Goal: Transaction & Acquisition: Purchase product/service

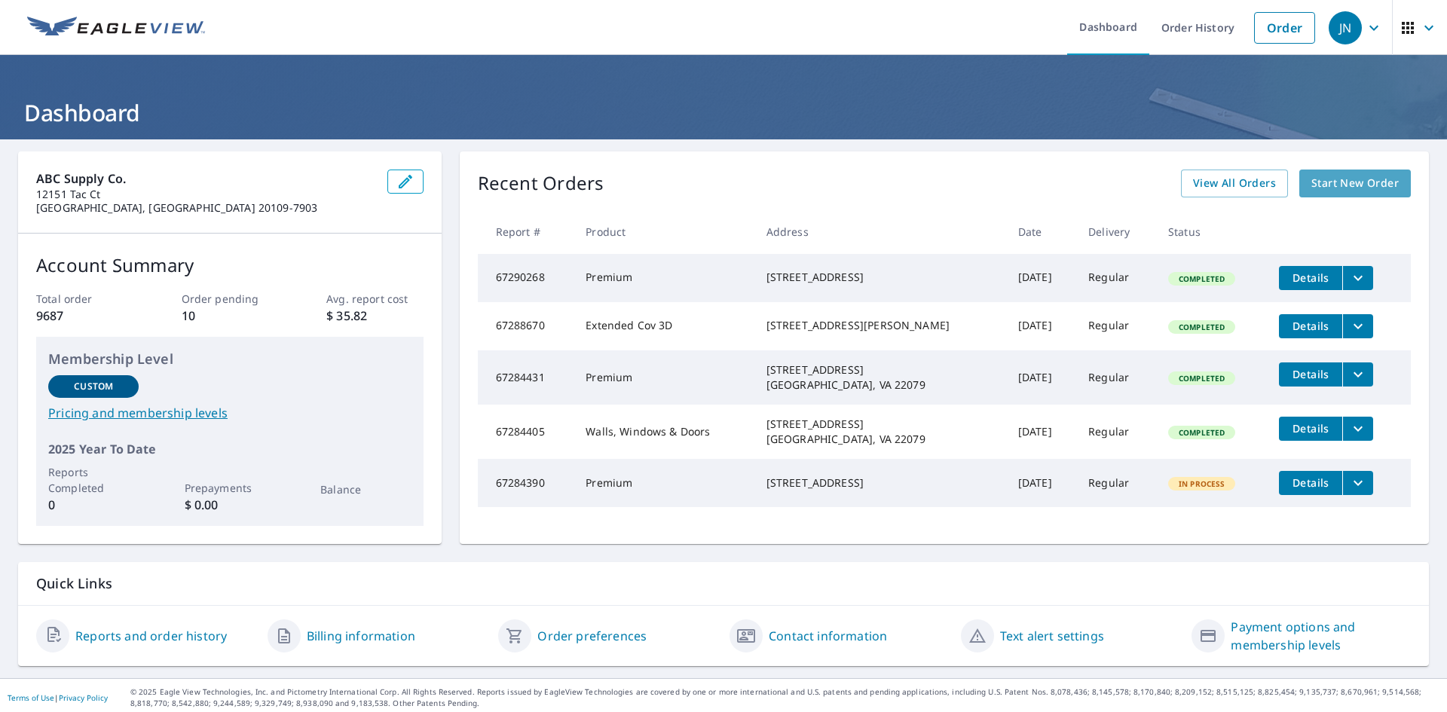
click at [1352, 178] on span "Start New Order" at bounding box center [1354, 183] width 87 height 19
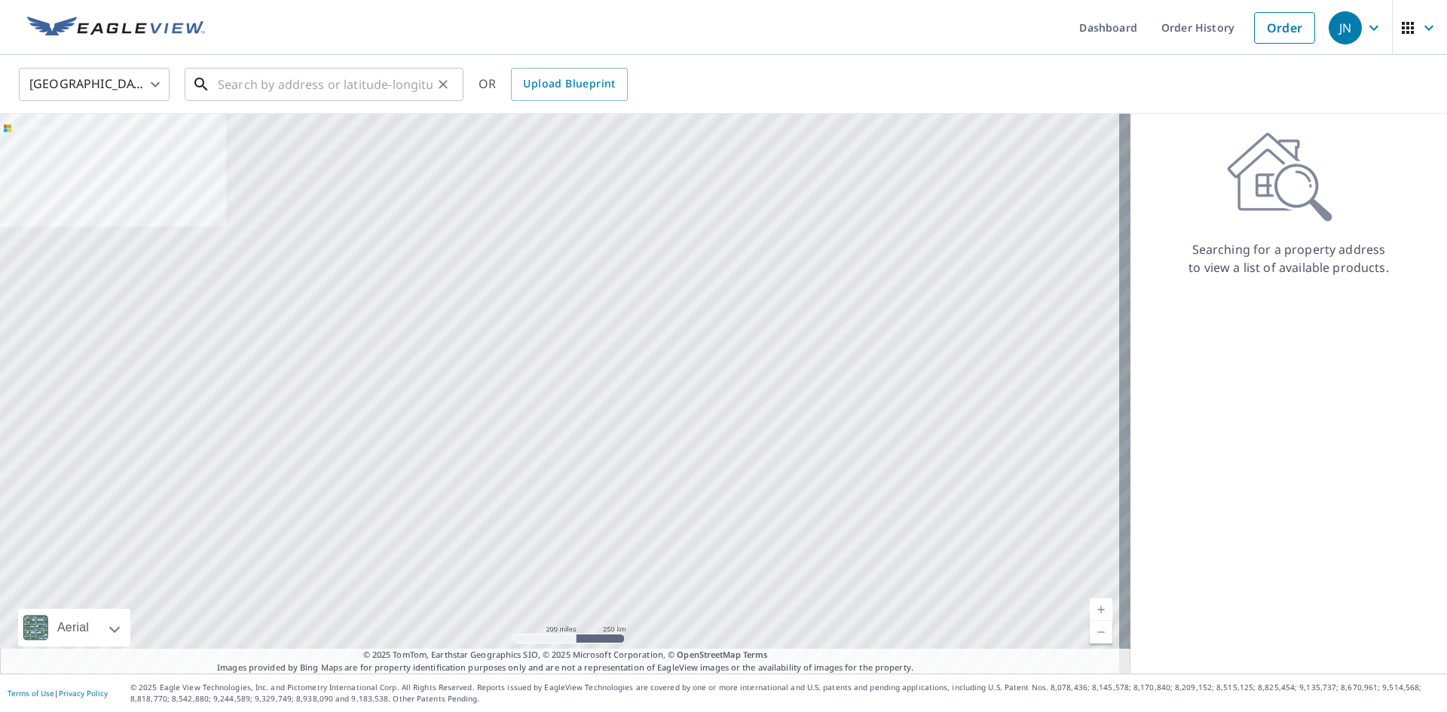
click at [291, 84] on input "text" at bounding box center [325, 84] width 215 height 42
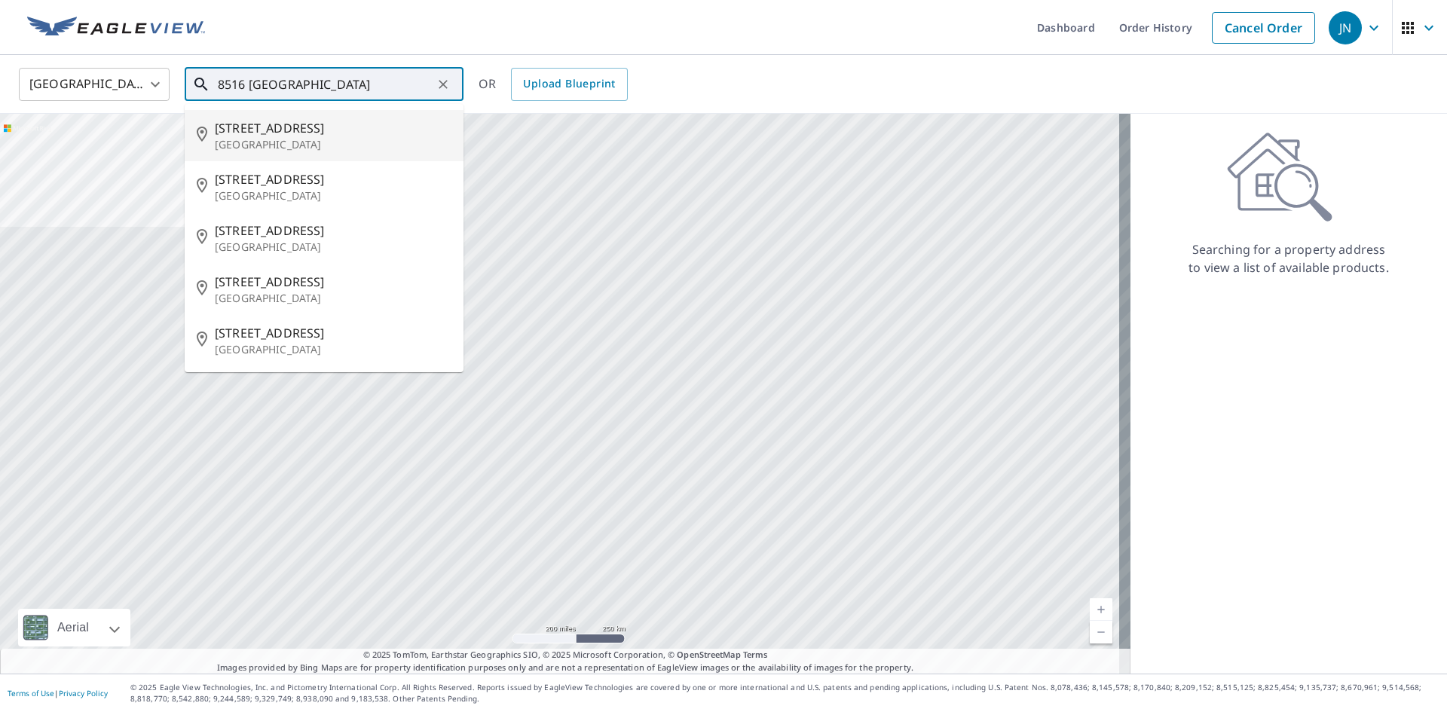
click at [306, 136] on span "[STREET_ADDRESS]" at bounding box center [333, 128] width 237 height 18
type input "[STREET_ADDRESS]"
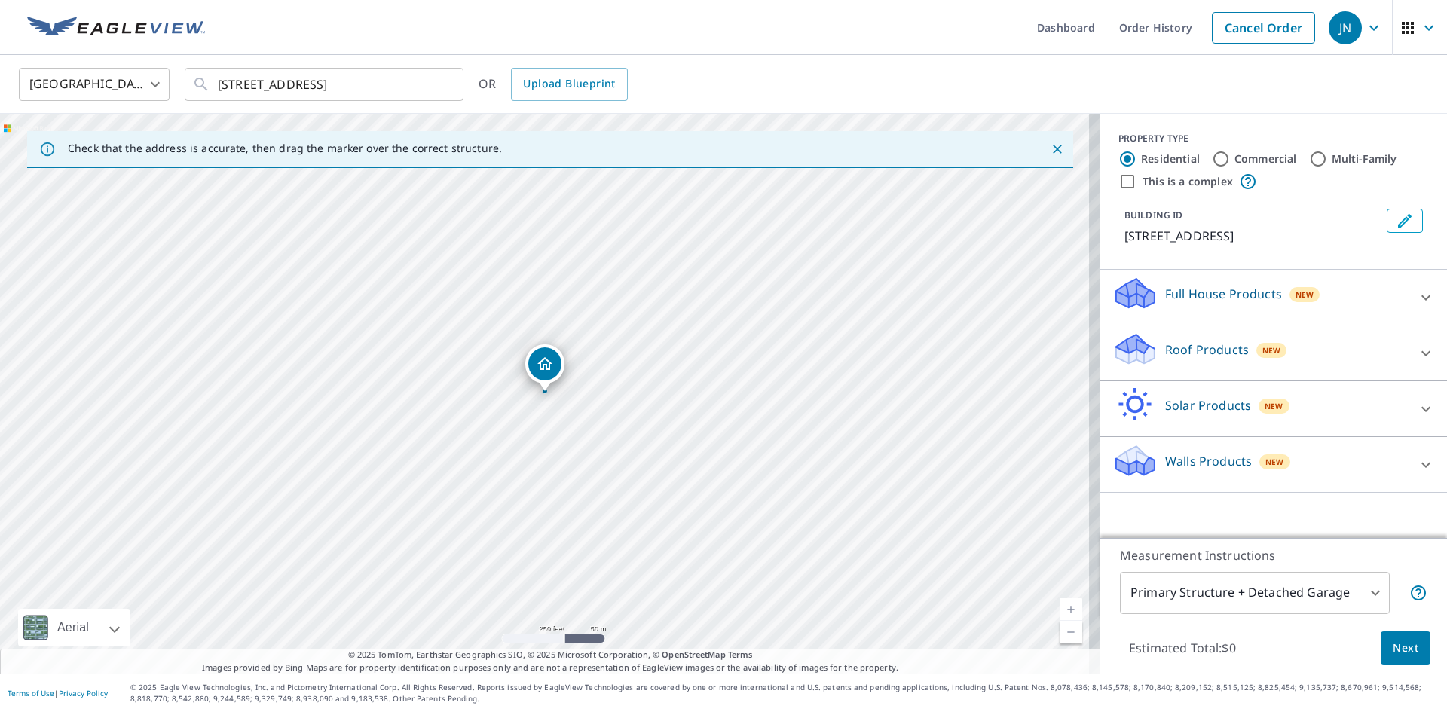
click at [1166, 359] on p "Roof Products" at bounding box center [1207, 350] width 84 height 18
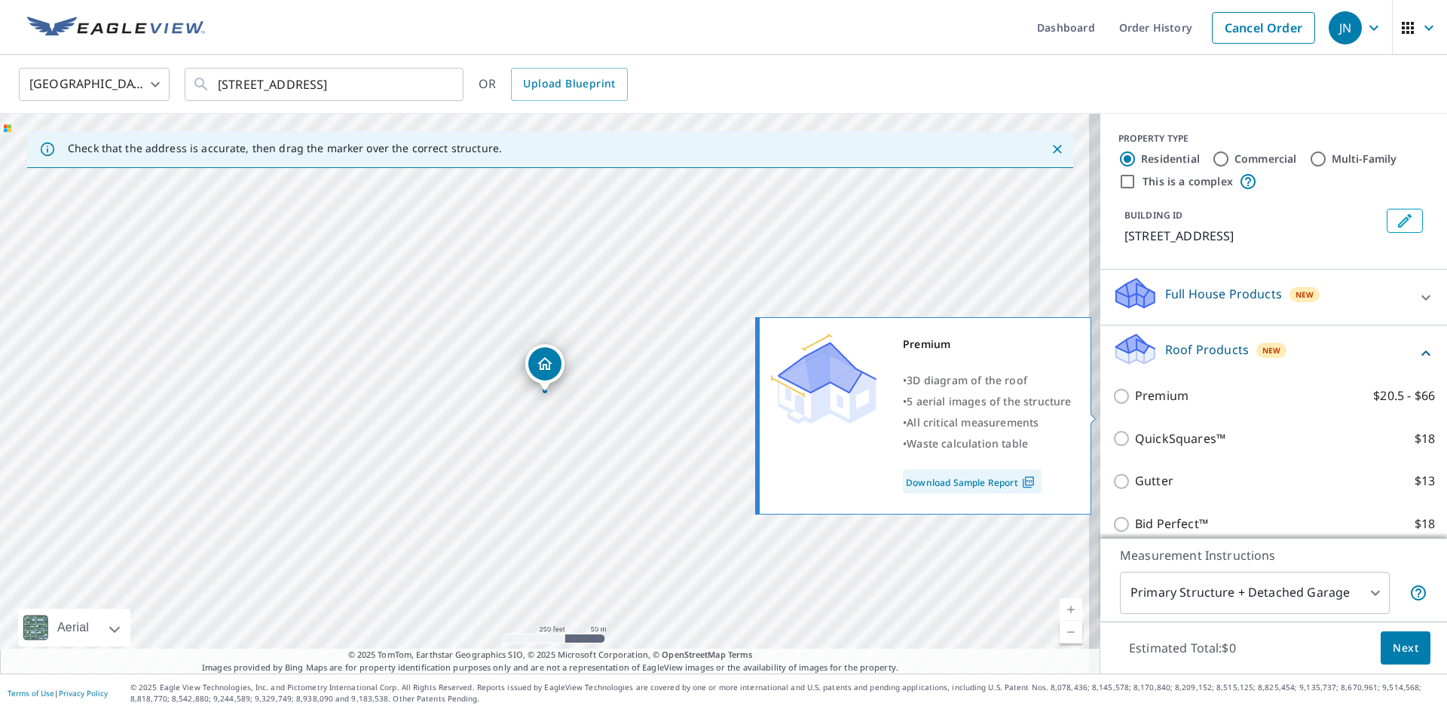
click at [1098, 414] on div "Premium • 3D diagram of the roof • 5 aerial images of the structure • All criti…" at bounding box center [929, 416] width 345 height 206
click at [1112, 405] on input "Premium $20.5 - $66" at bounding box center [1123, 396] width 23 height 18
checkbox input "true"
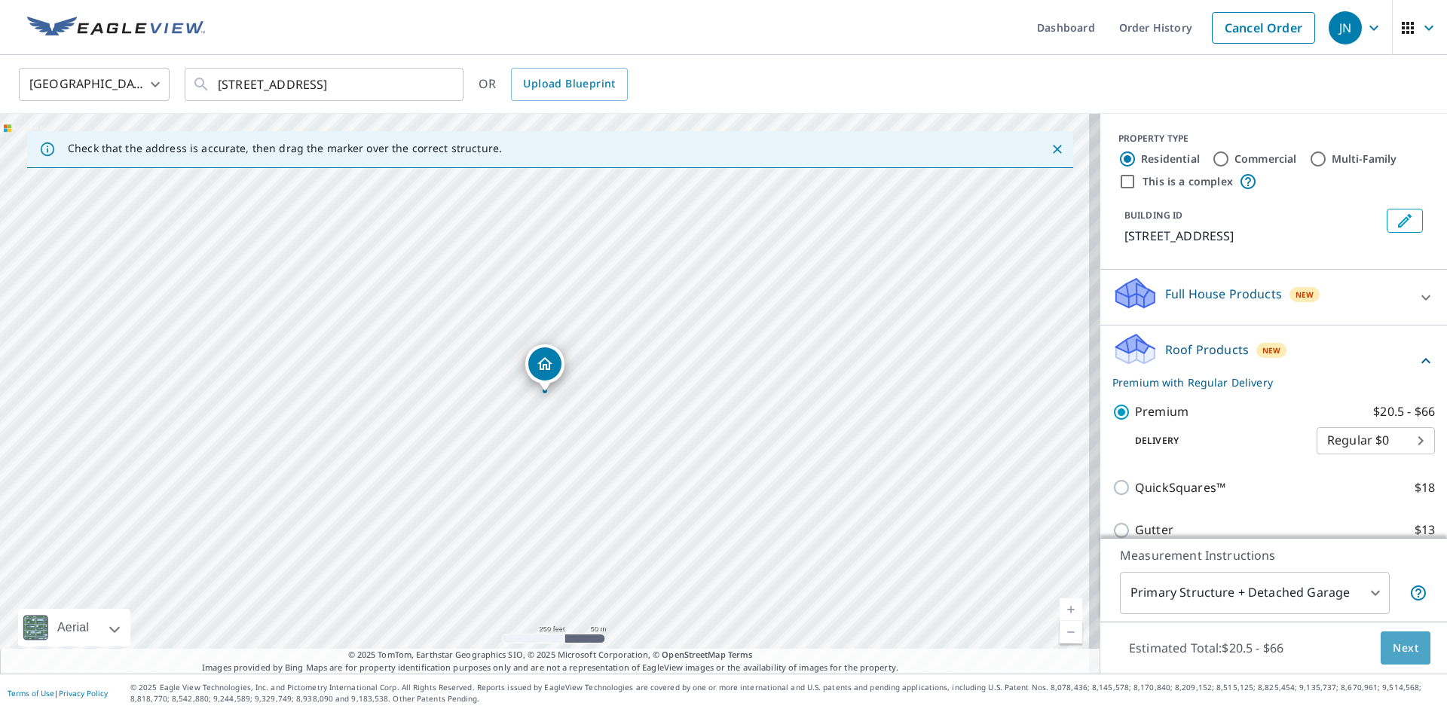
click at [1392, 649] on span "Next" at bounding box center [1405, 648] width 26 height 19
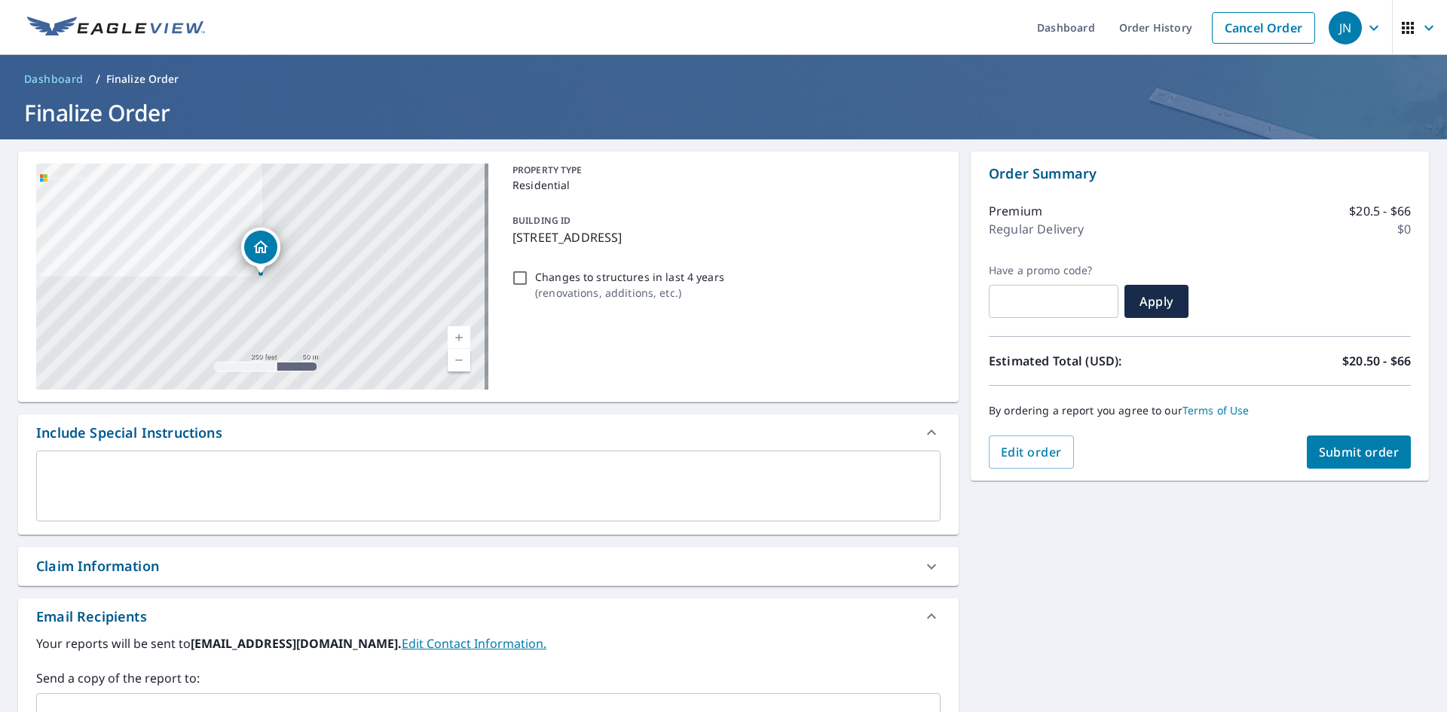
scroll to position [247, 0]
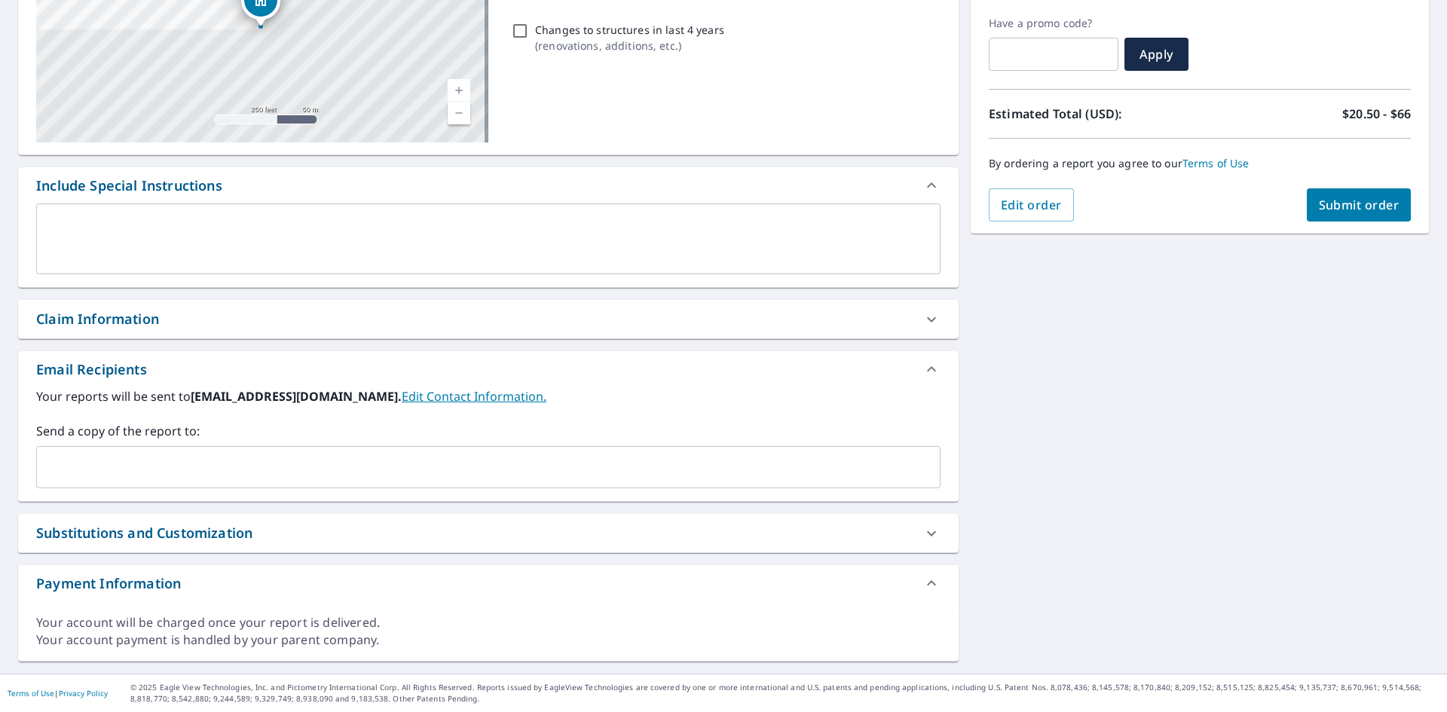
drag, startPoint x: 102, startPoint y: 462, endPoint x: 139, endPoint y: 472, distance: 38.4
click at [102, 462] on input "text" at bounding box center [477, 467] width 868 height 29
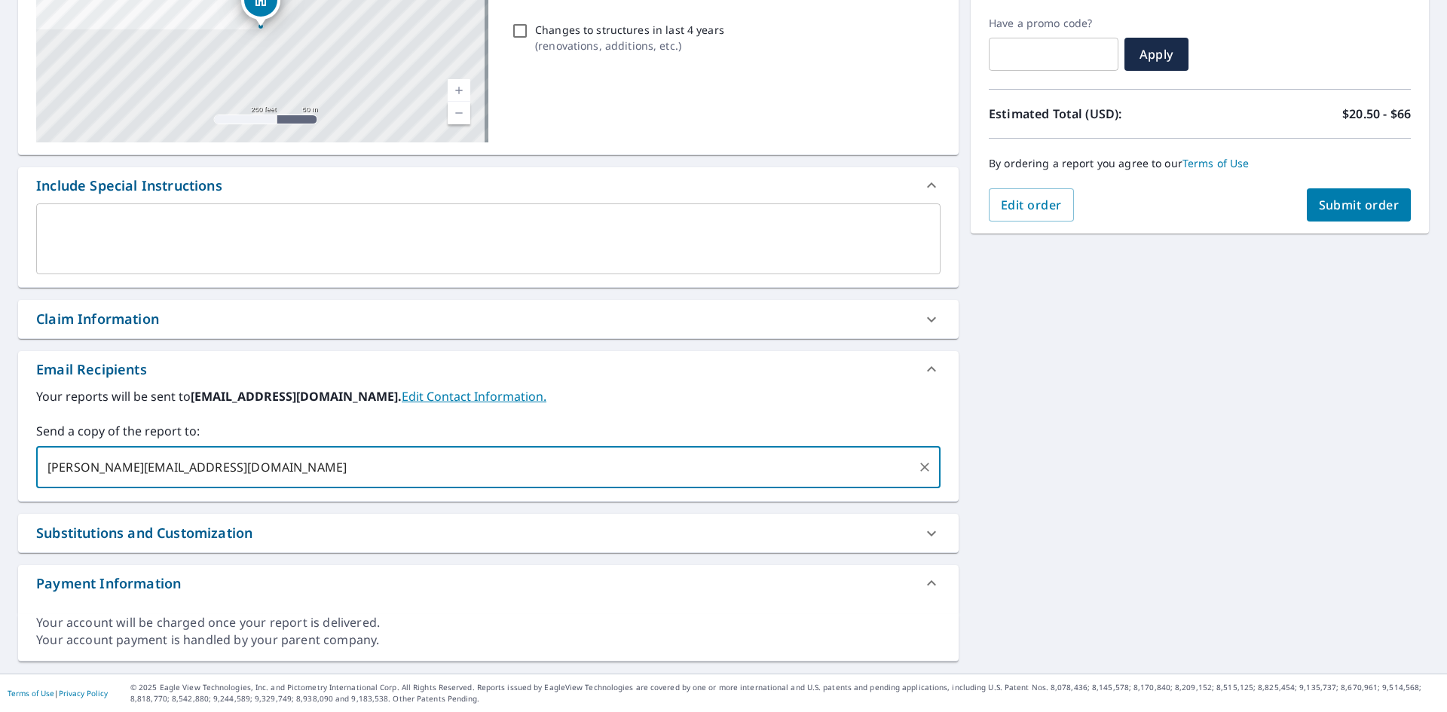
type input "[PERSON_NAME][EMAIL_ADDRESS][DOMAIN_NAME]"
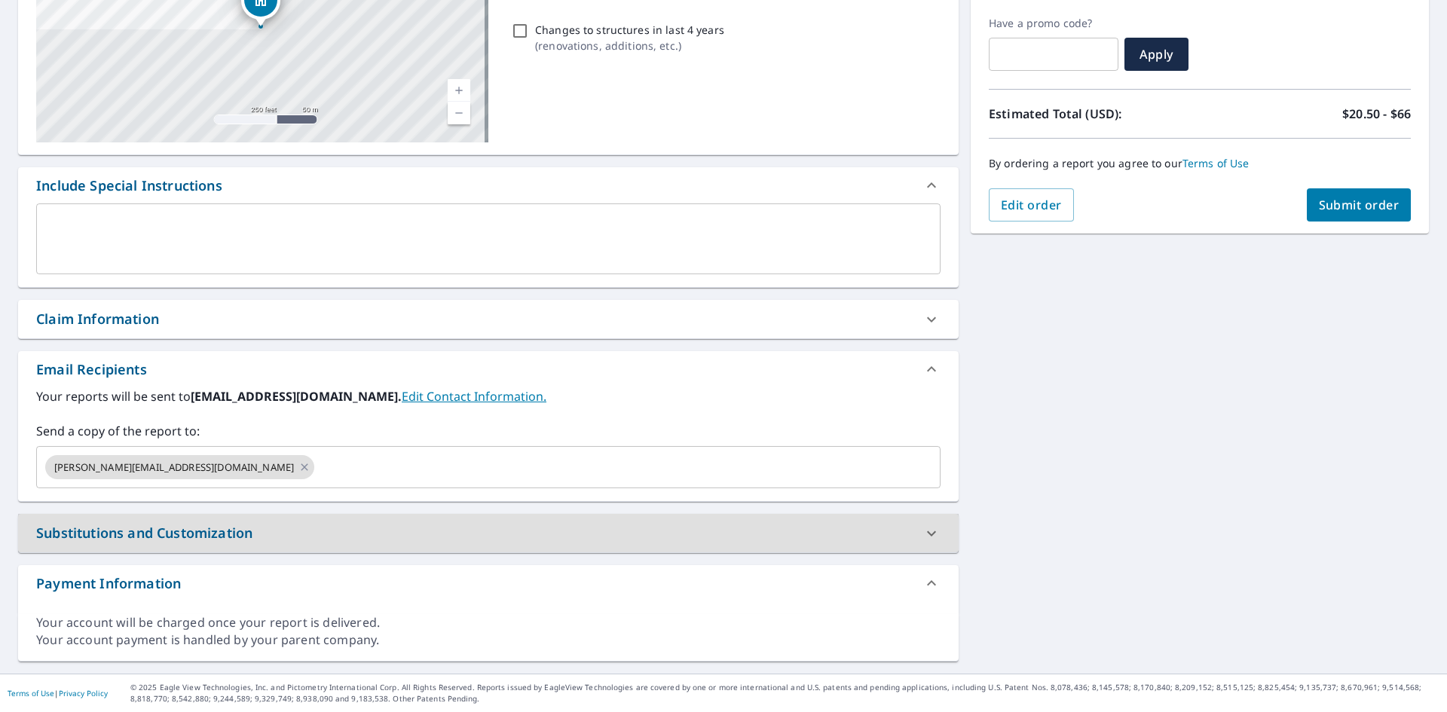
click at [1318, 199] on span "Submit order" at bounding box center [1358, 205] width 81 height 17
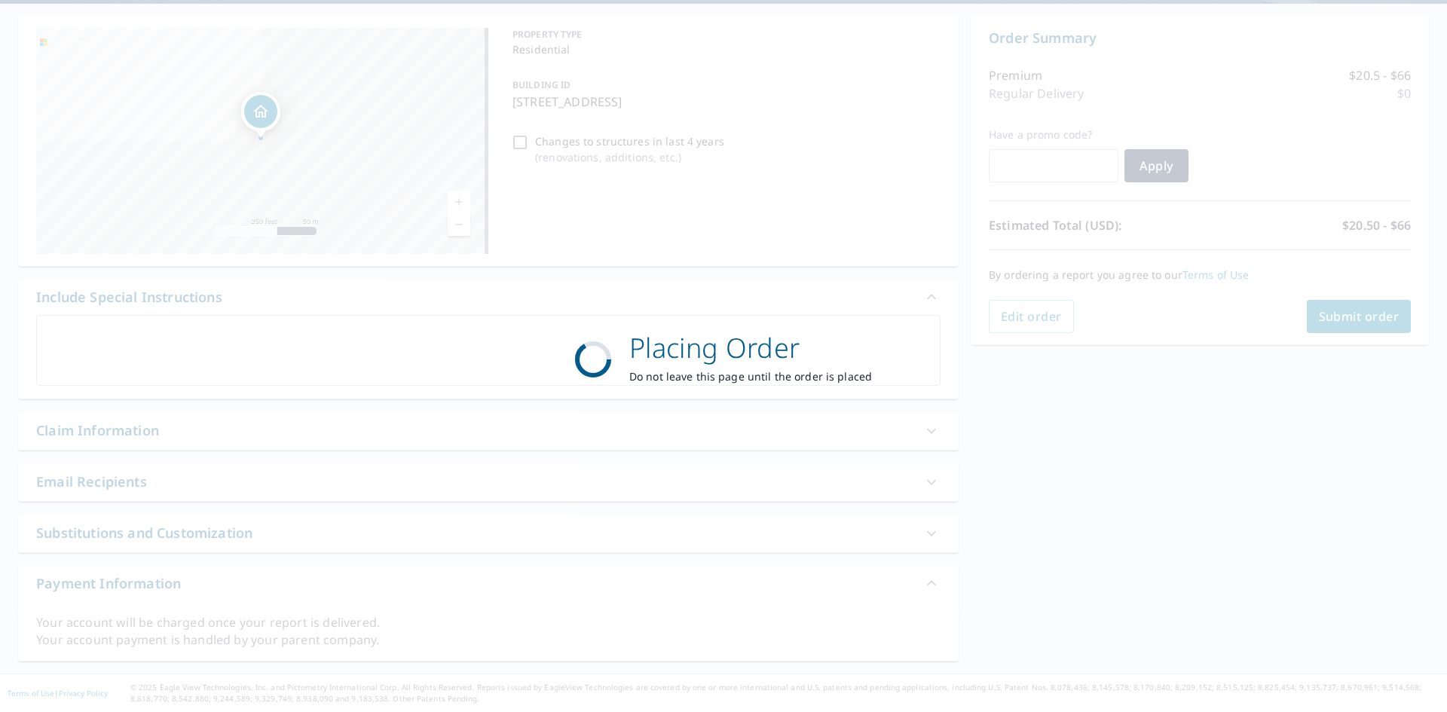
scroll to position [136, 0]
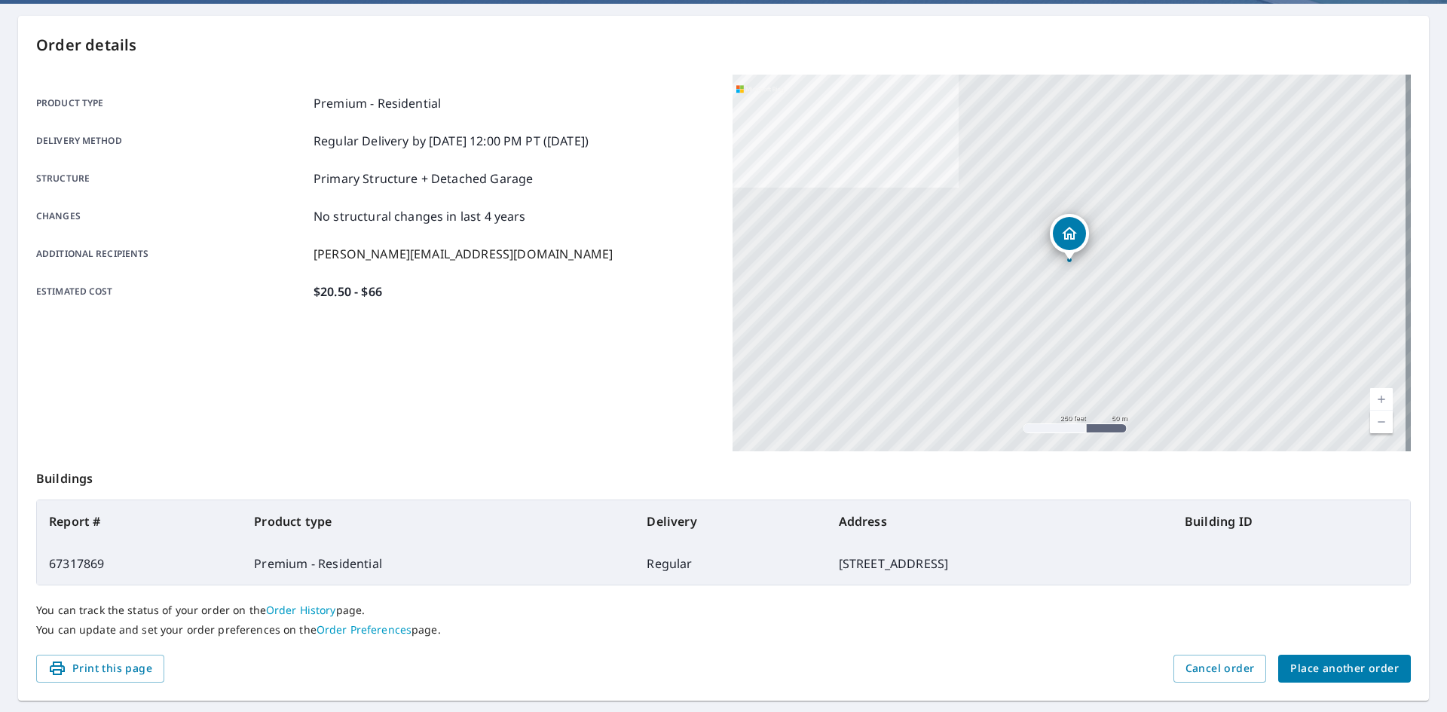
click at [1340, 668] on span "Place another order" at bounding box center [1344, 668] width 108 height 19
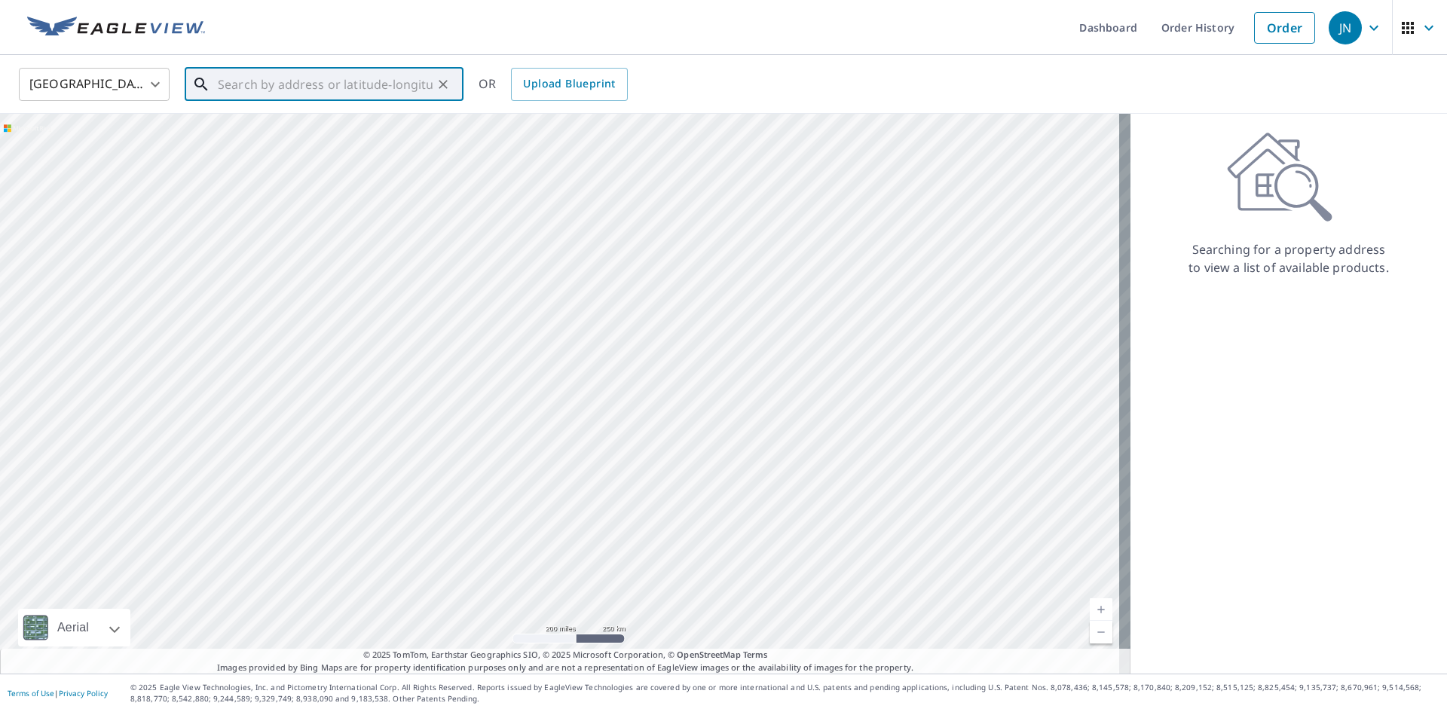
click at [347, 84] on input "text" at bounding box center [325, 84] width 215 height 42
click at [383, 80] on input "text" at bounding box center [325, 84] width 215 height 42
click at [327, 141] on p "[GEOGRAPHIC_DATA]" at bounding box center [333, 144] width 237 height 15
type input "[STREET_ADDRESS][PERSON_NAME]"
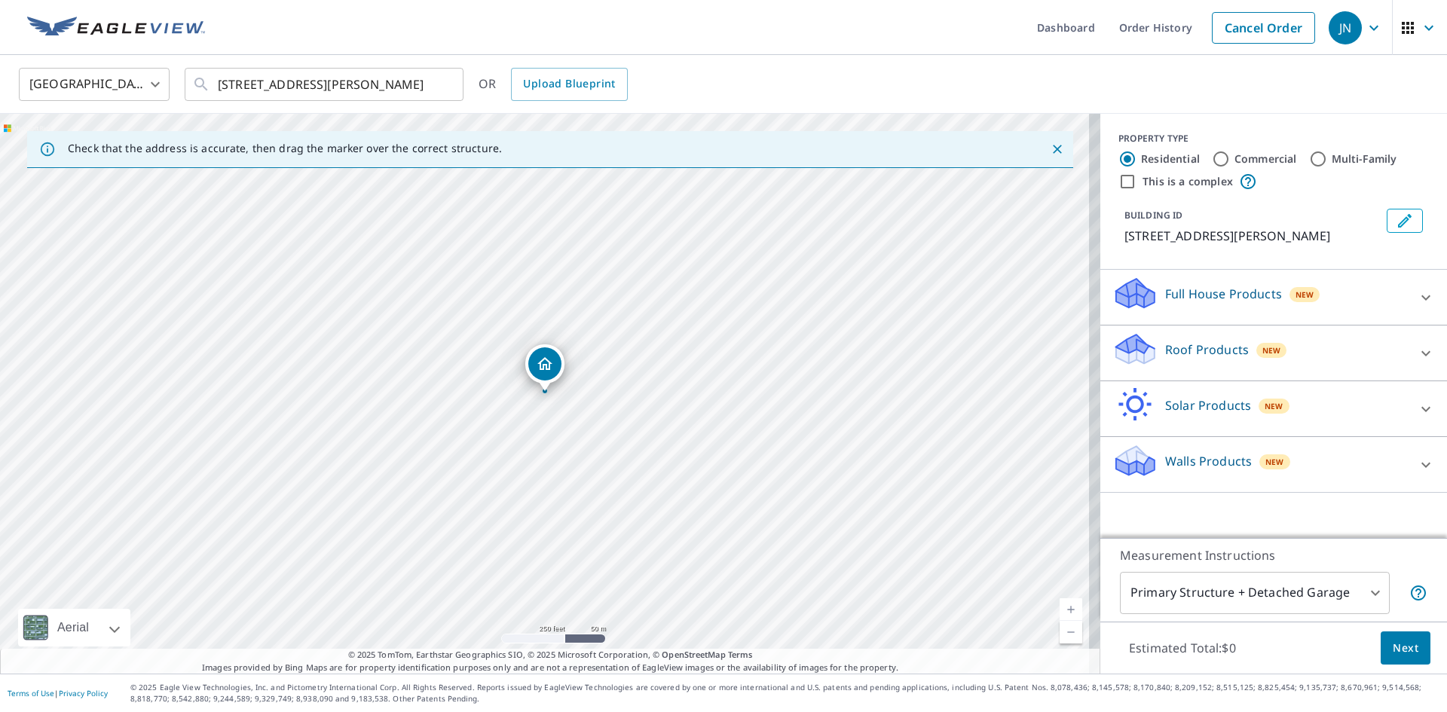
click at [1165, 359] on p "Roof Products" at bounding box center [1207, 350] width 84 height 18
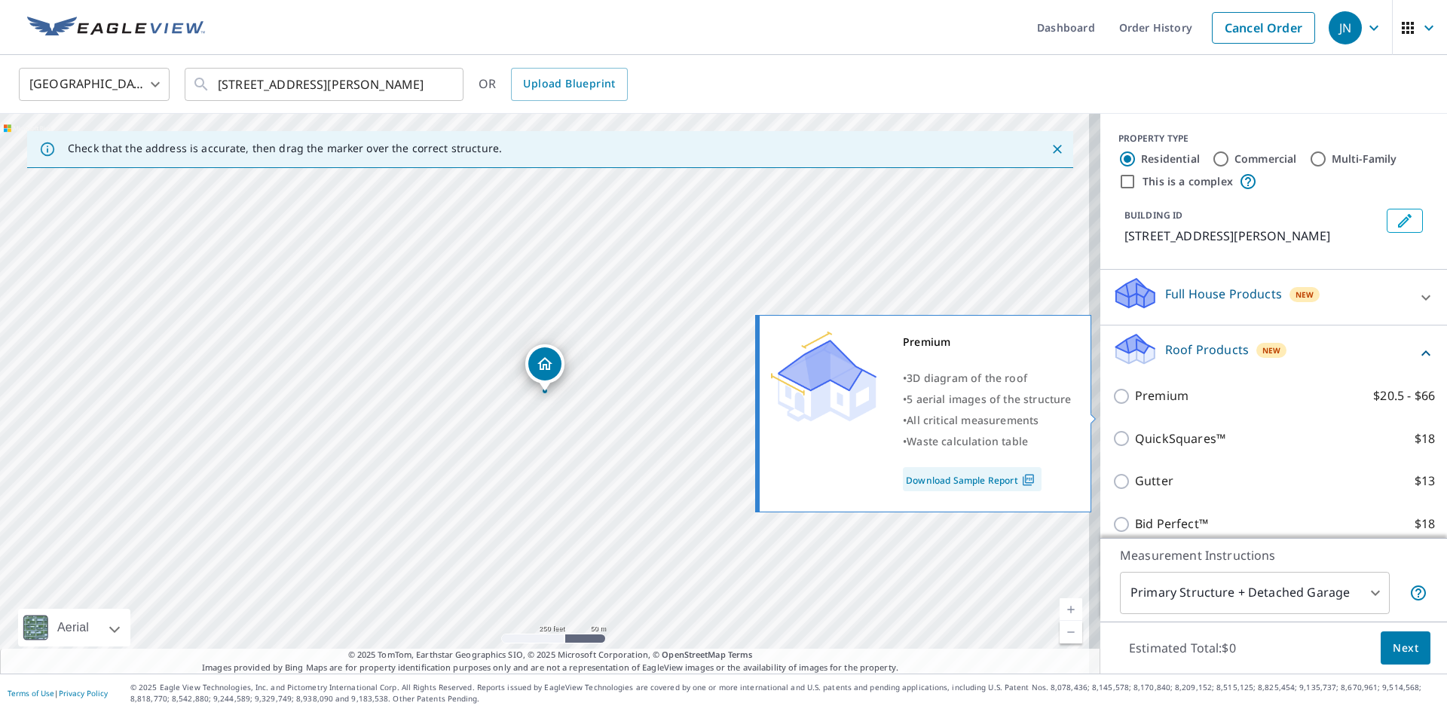
click at [1112, 405] on input "Premium $20.5 - $66" at bounding box center [1123, 396] width 23 height 18
checkbox input "true"
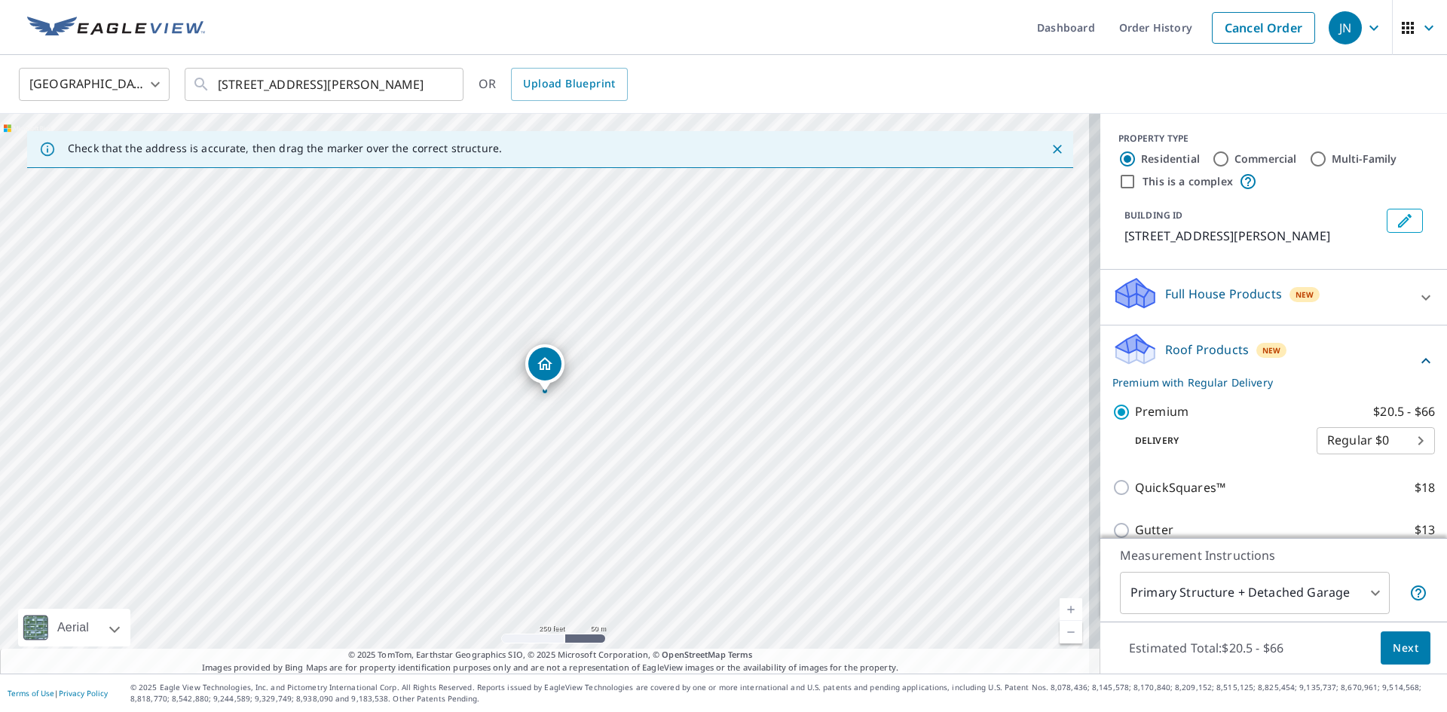
click at [1392, 640] on span "Next" at bounding box center [1405, 648] width 26 height 19
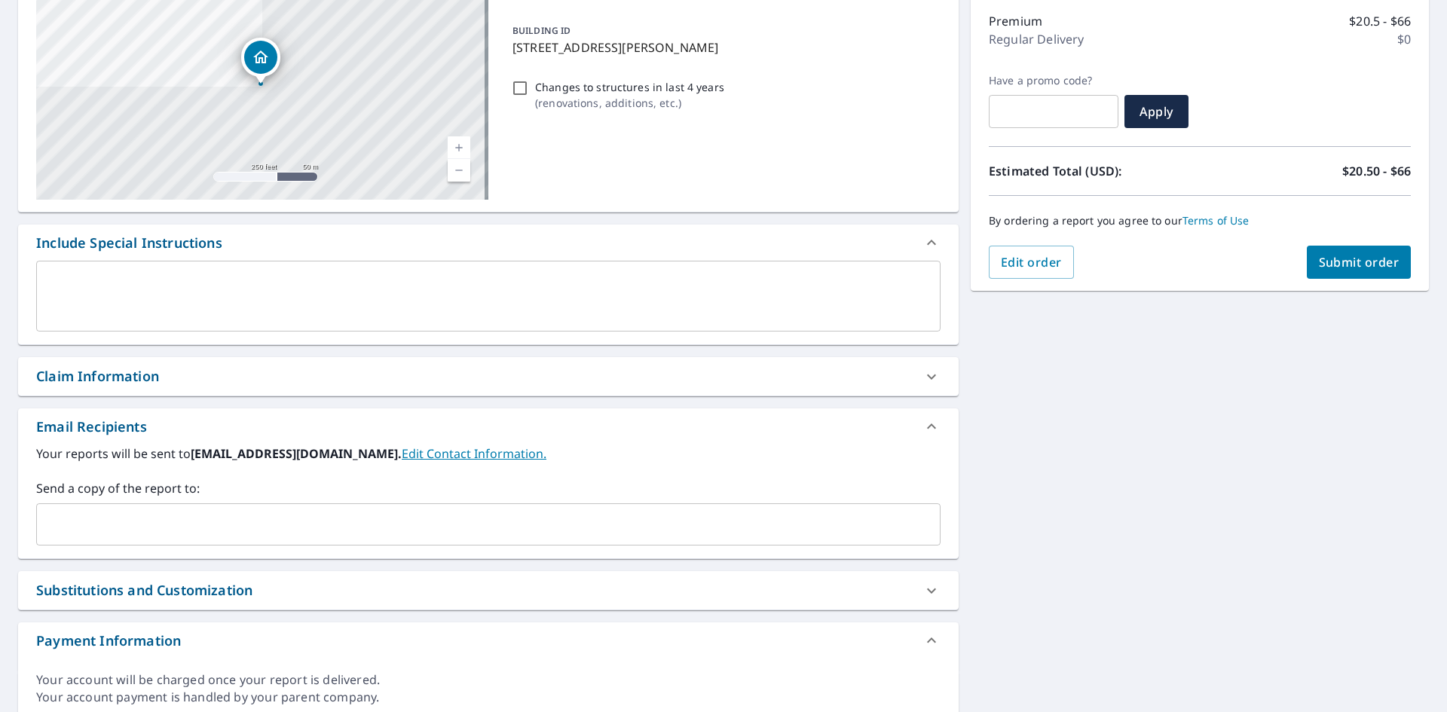
scroll to position [247, 0]
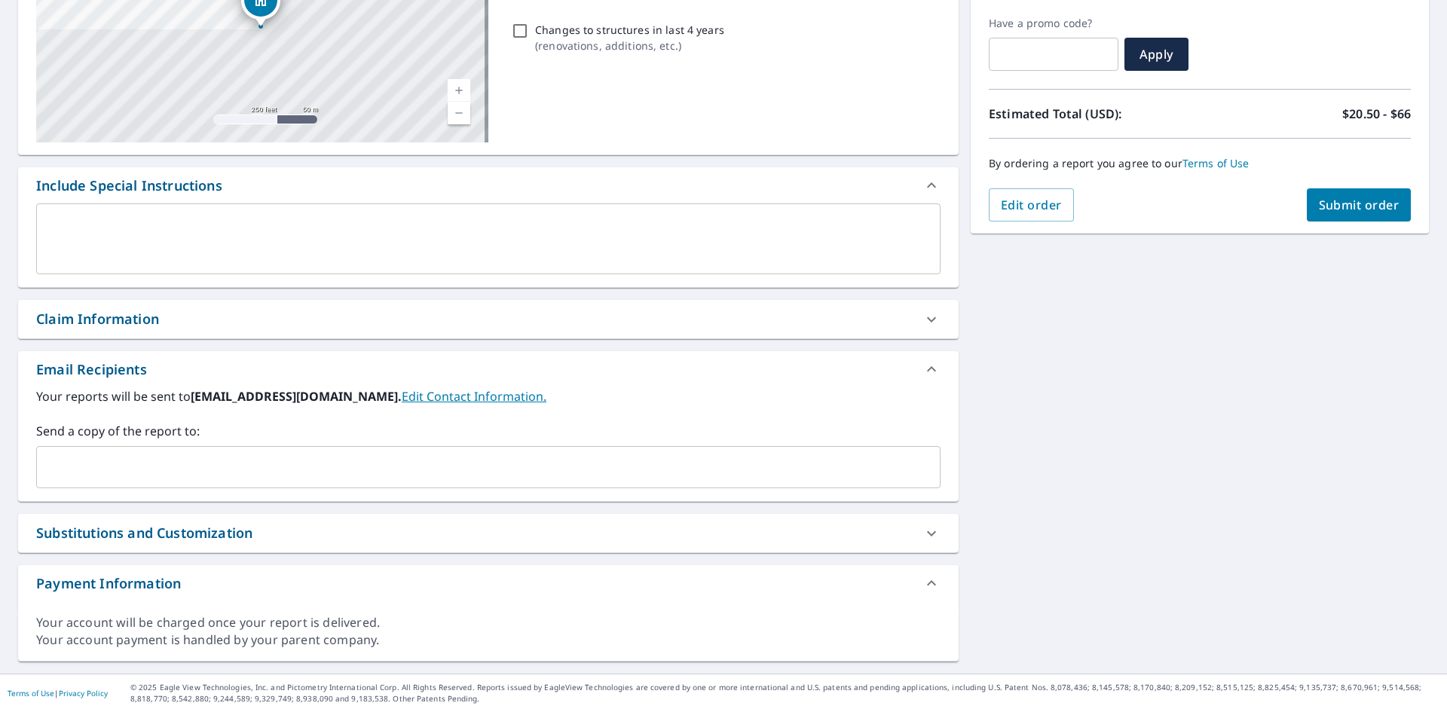
click at [227, 454] on input "text" at bounding box center [477, 467] width 868 height 29
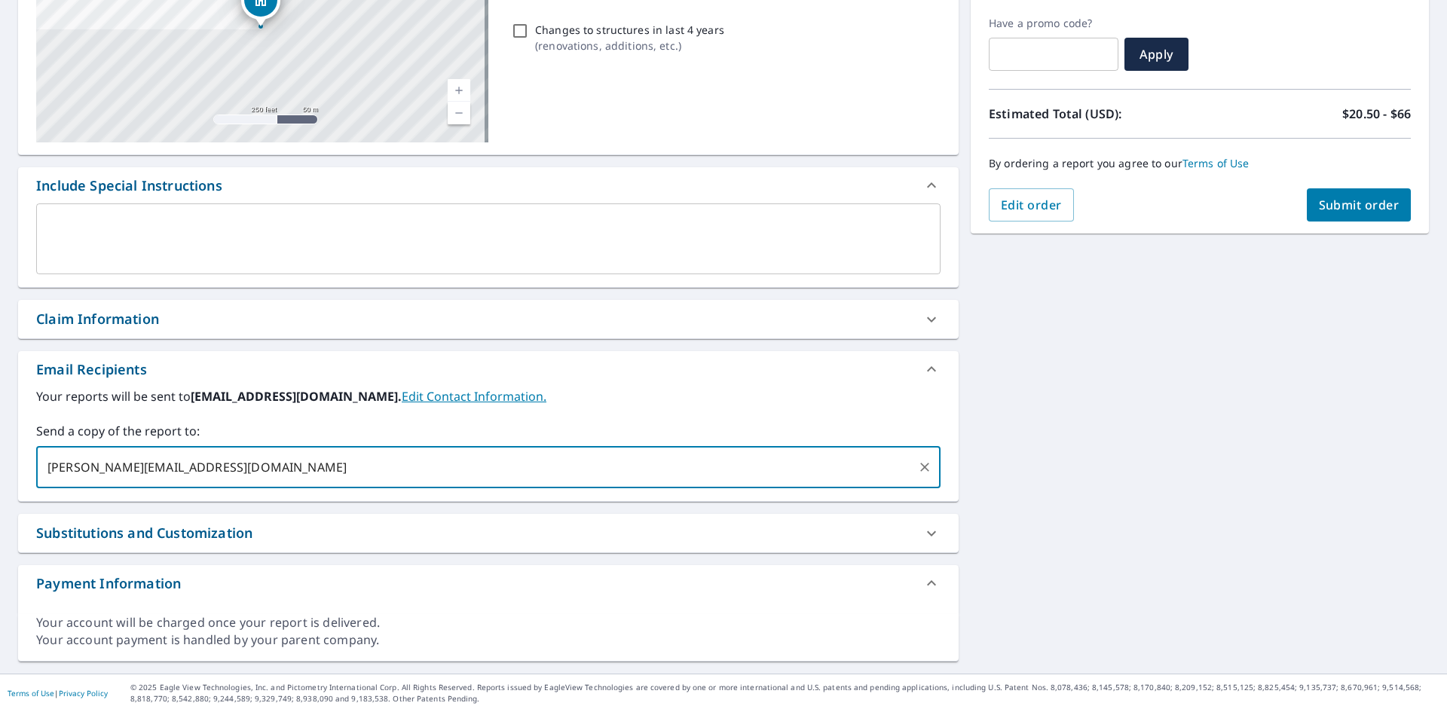
type input "[PERSON_NAME][EMAIL_ADDRESS][DOMAIN_NAME]"
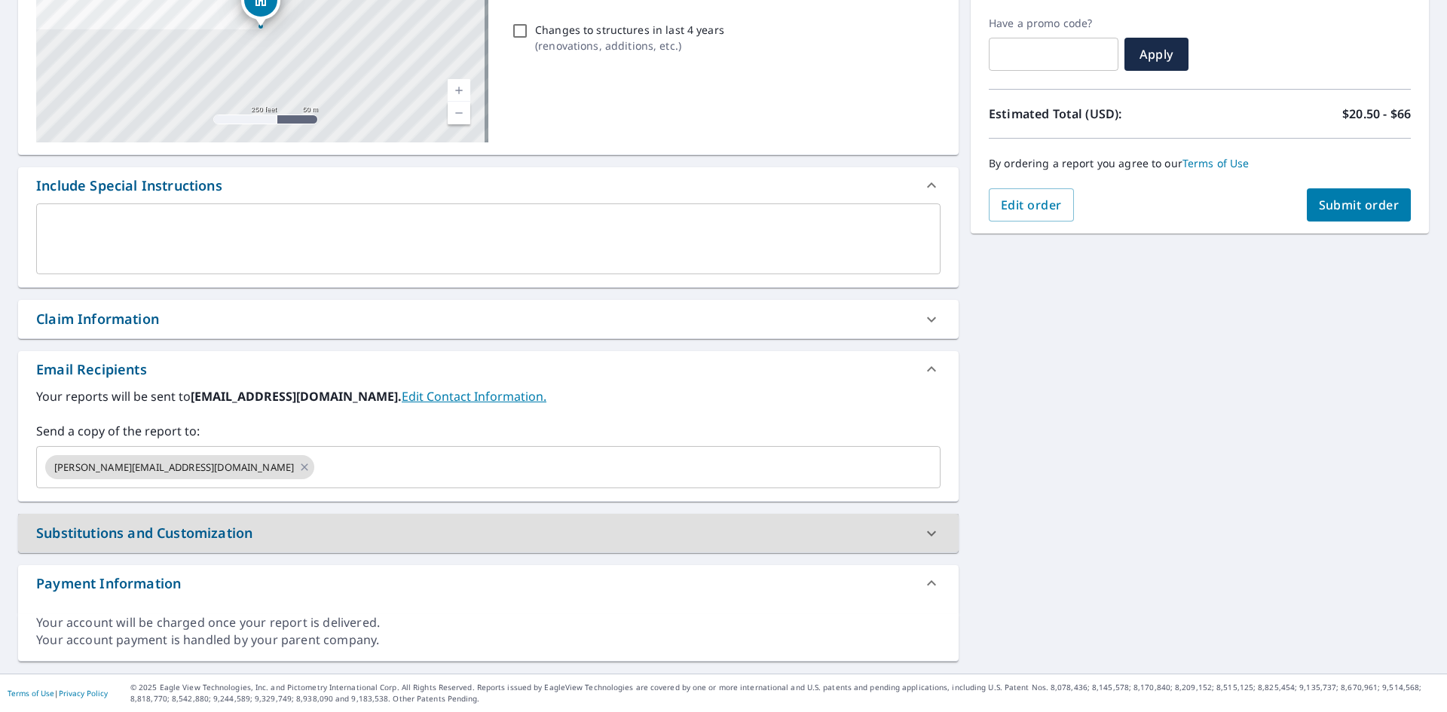
click at [1343, 196] on button "Submit order" at bounding box center [1358, 204] width 105 height 33
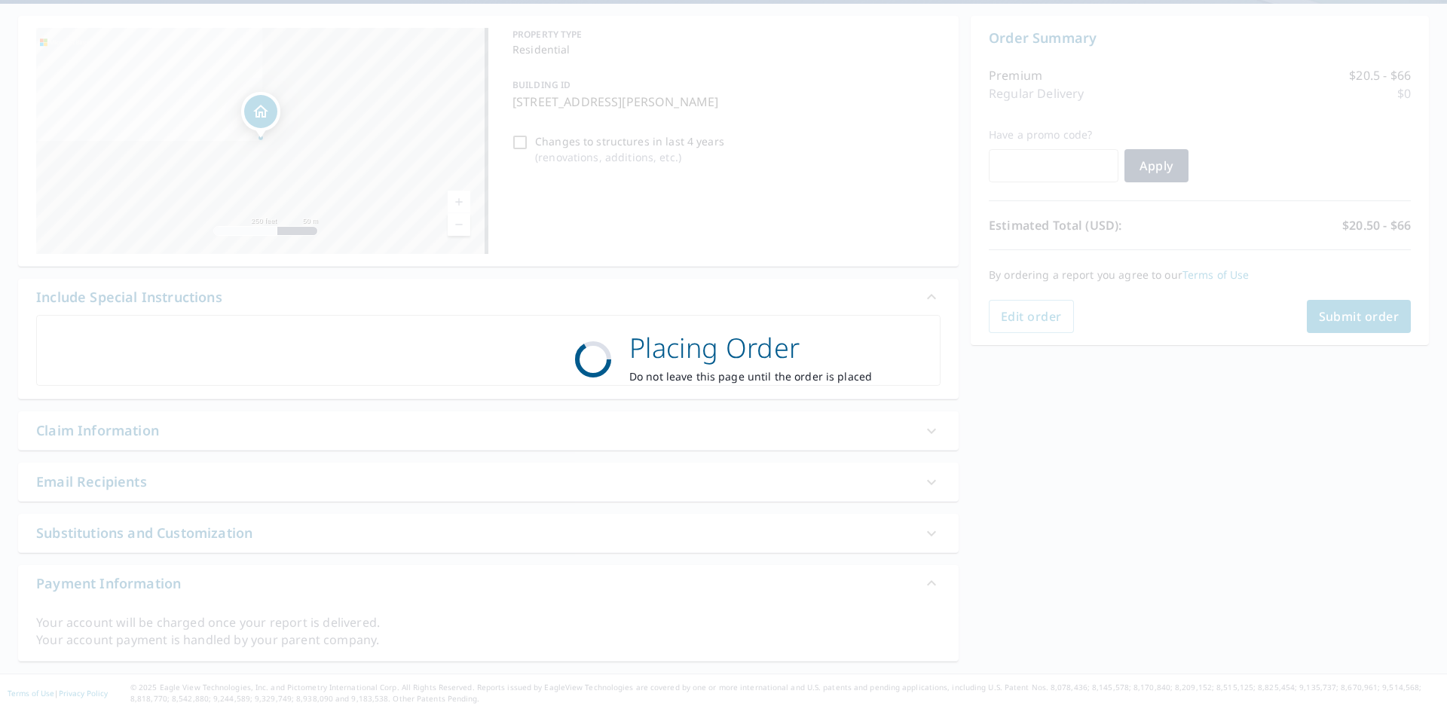
scroll to position [136, 0]
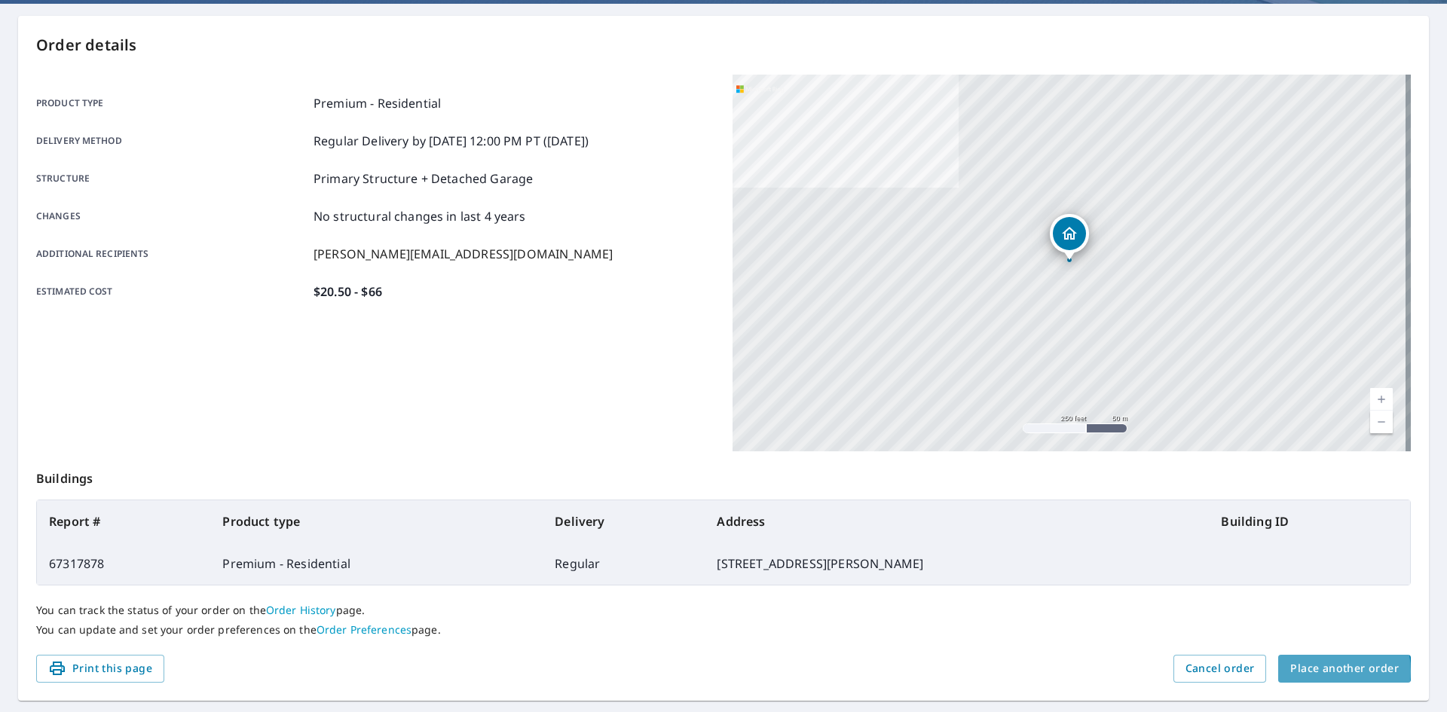
click at [1312, 671] on span "Place another order" at bounding box center [1344, 668] width 108 height 19
